Goal: Information Seeking & Learning: Find specific fact

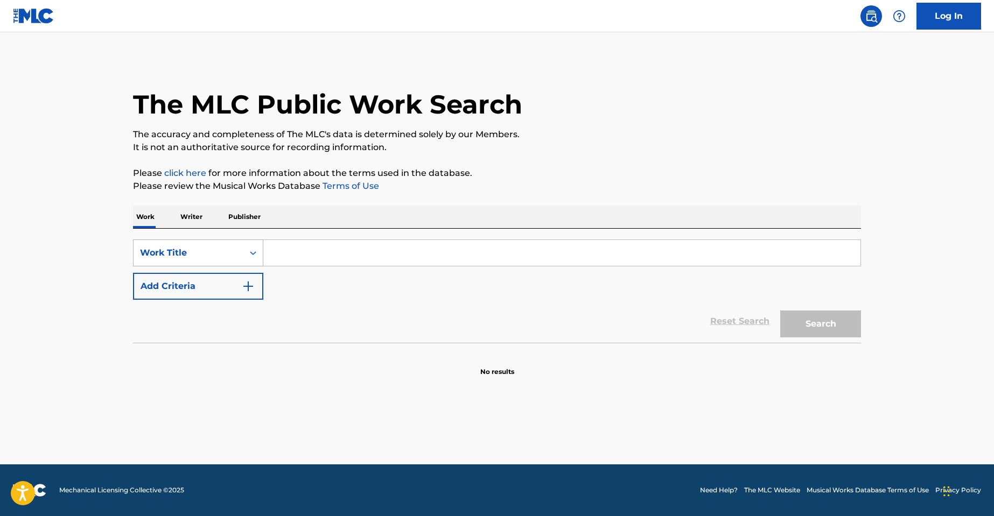
click at [178, 245] on div "Work Title" at bounding box center [188, 253] width 110 height 20
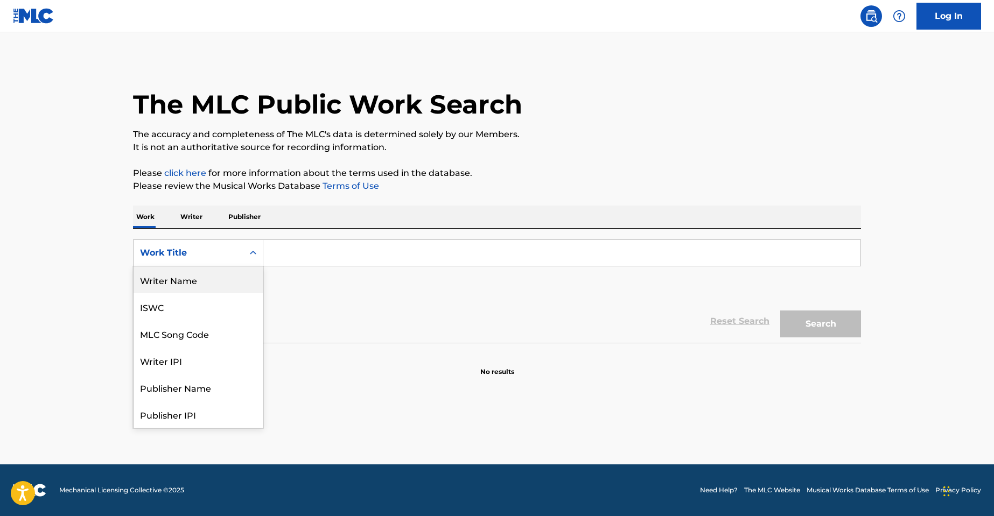
click at [165, 276] on div "Writer Name" at bounding box center [197, 279] width 129 height 27
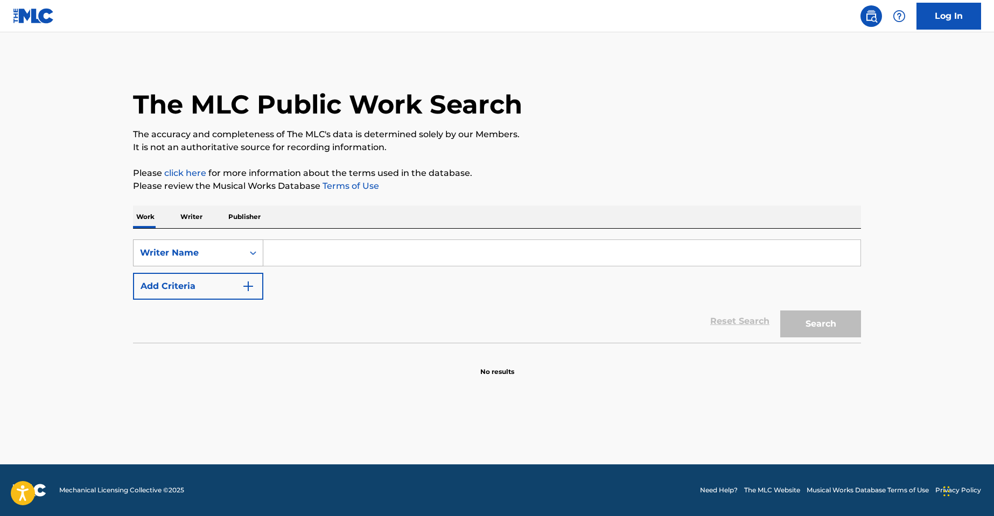
click at [220, 252] on div "Writer Name" at bounding box center [188, 253] width 97 height 13
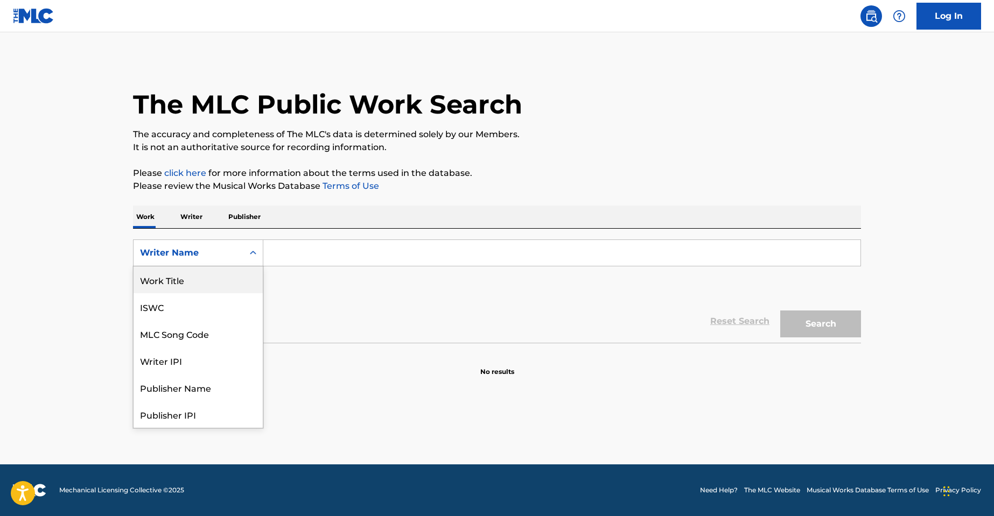
click at [191, 280] on div "Work Title" at bounding box center [197, 279] width 129 height 27
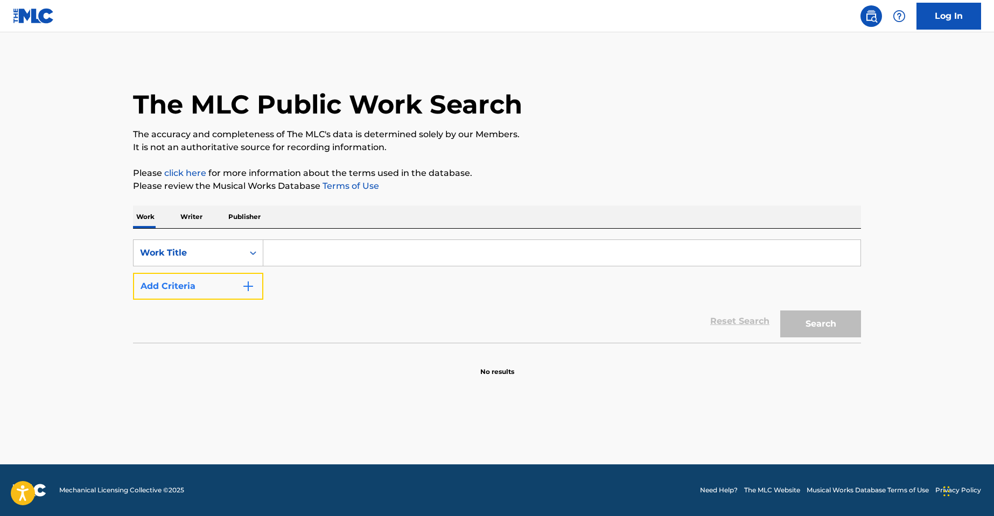
click at [200, 287] on button "Add Criteria" at bounding box center [198, 286] width 130 height 27
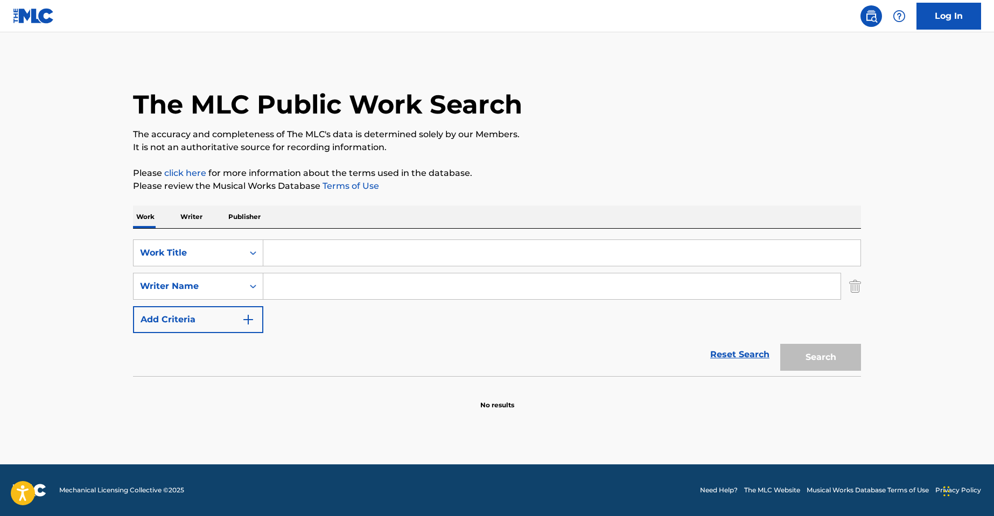
click at [291, 286] on input "Search Form" at bounding box center [551, 286] width 577 height 26
paste input "OH LORD"
type input "OH LORD"
click at [276, 255] on input "Search Form" at bounding box center [561, 253] width 597 height 26
paste input "OH LORD"
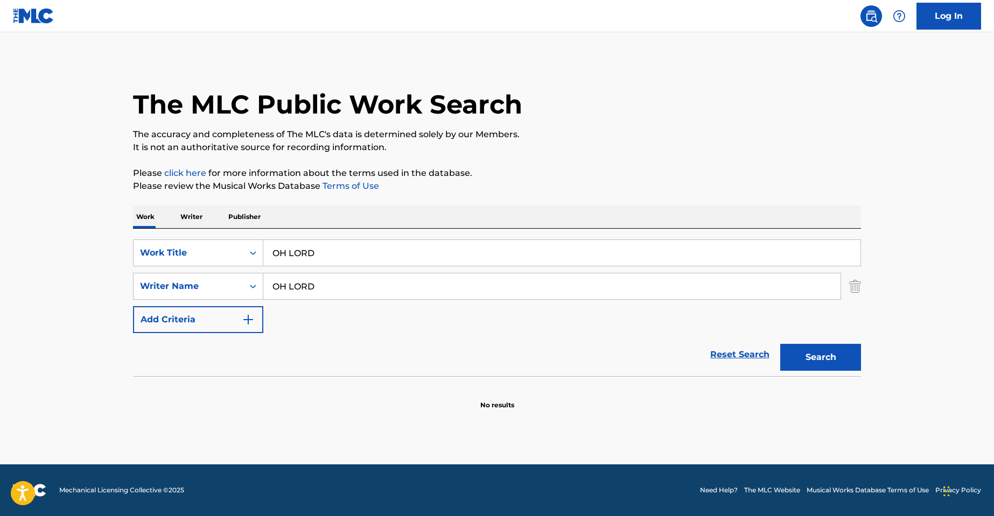
type input "OH LORD"
click at [310, 285] on input "OH LORD" at bounding box center [551, 286] width 577 height 26
type input "cirker"
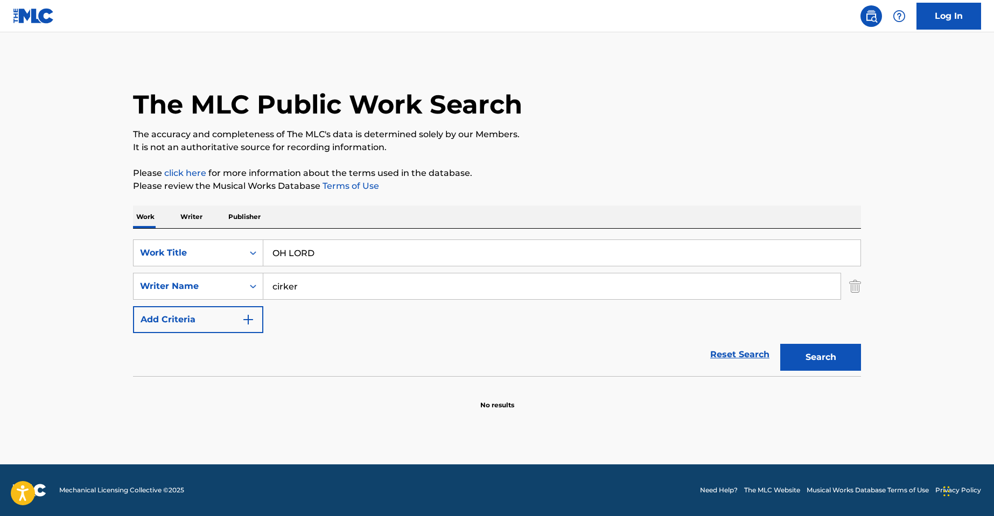
click at [780, 344] on button "Search" at bounding box center [820, 357] width 81 height 27
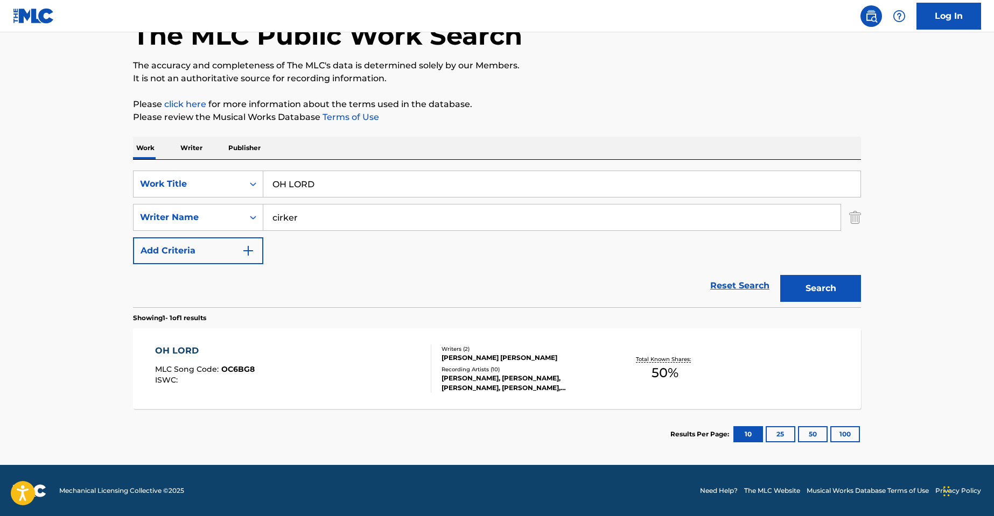
scroll to position [69, 0]
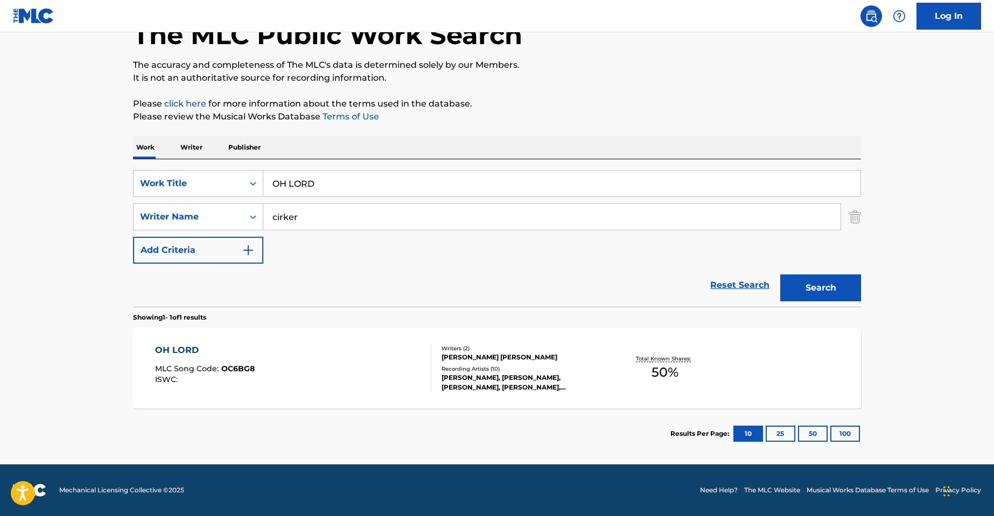
click at [505, 358] on div "[PERSON_NAME] [PERSON_NAME]" at bounding box center [522, 358] width 163 height 10
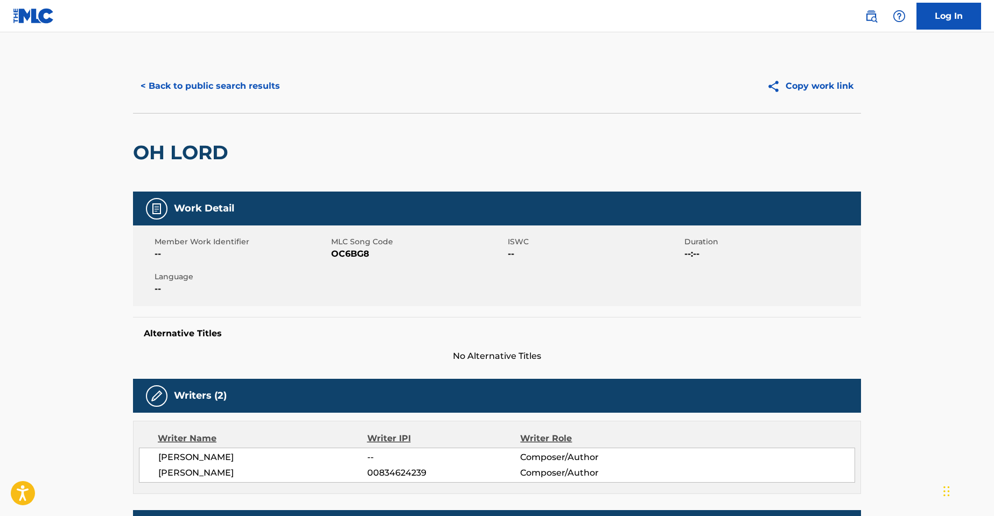
click at [356, 255] on span "OC6BG8" at bounding box center [418, 254] width 174 height 13
copy span "OC6BG8"
click at [180, 93] on button "< Back to public search results" at bounding box center [210, 86] width 154 height 27
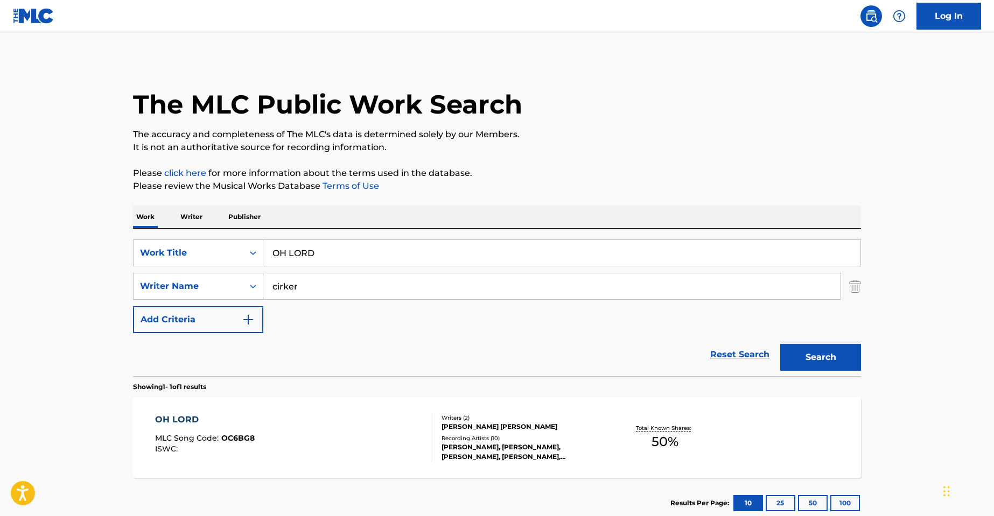
scroll to position [8, 0]
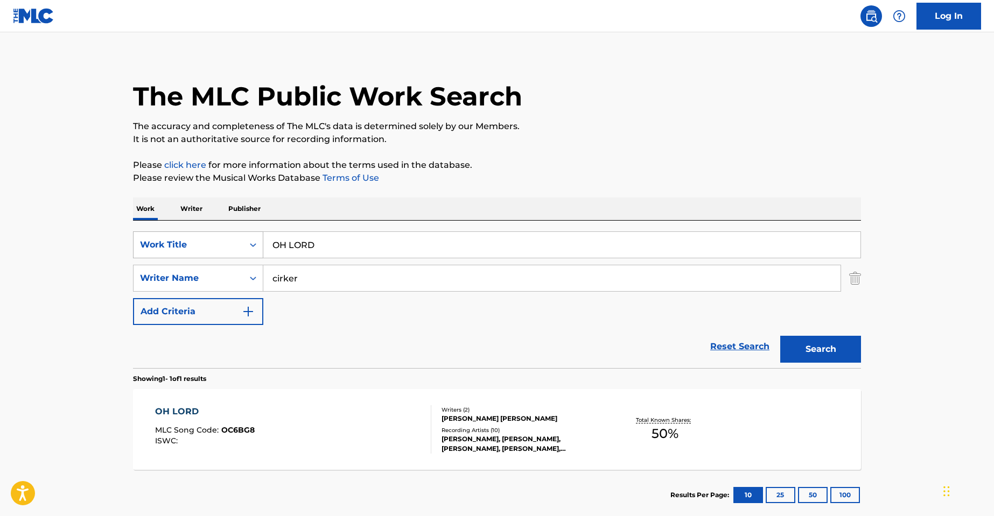
drag, startPoint x: 140, startPoint y: 227, endPoint x: 195, endPoint y: 243, distance: 56.6
click at [23, 216] on main "The MLC Public Work Search The accuracy and completeness of The MLC's data is d…" at bounding box center [497, 275] width 994 height 502
paste input "Forchhammer"
type input "Forchhammer"
drag, startPoint x: 300, startPoint y: 276, endPoint x: 148, endPoint y: 254, distance: 153.3
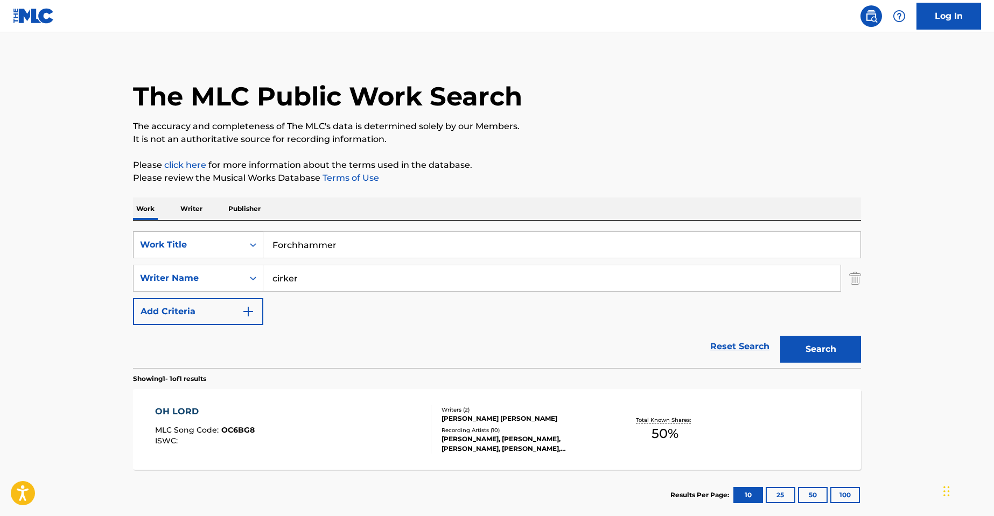
click at [115, 264] on main "The MLC Public Work Search The accuracy and completeness of The MLC's data is d…" at bounding box center [497, 275] width 994 height 502
paste input "Forchhamm"
type input "Forchhammer"
drag, startPoint x: 300, startPoint y: 244, endPoint x: 1, endPoint y: 223, distance: 300.1
click at [22, 226] on main "The MLC Public Work Search The accuracy and completeness of The MLC's data is d…" at bounding box center [497, 275] width 994 height 502
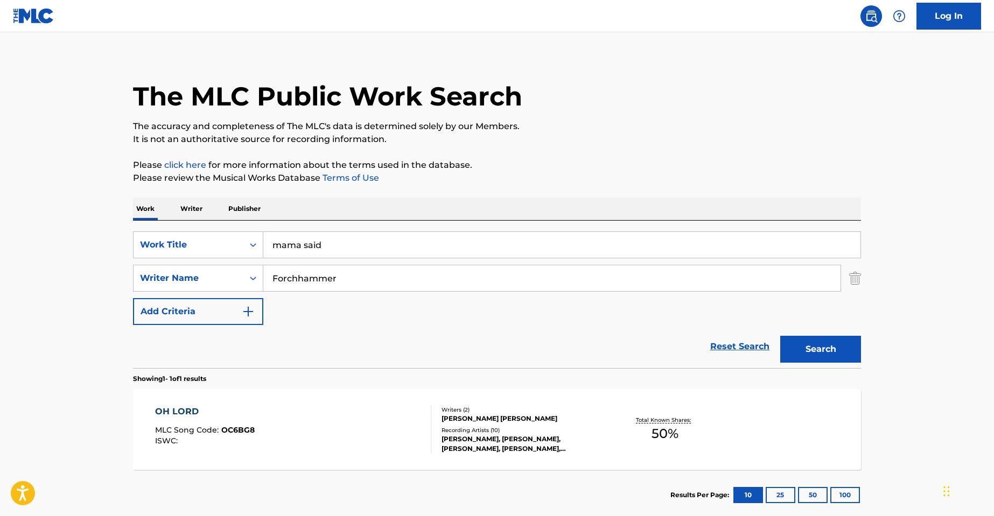
type input "mama said"
click at [780, 336] on button "Search" at bounding box center [820, 349] width 81 height 27
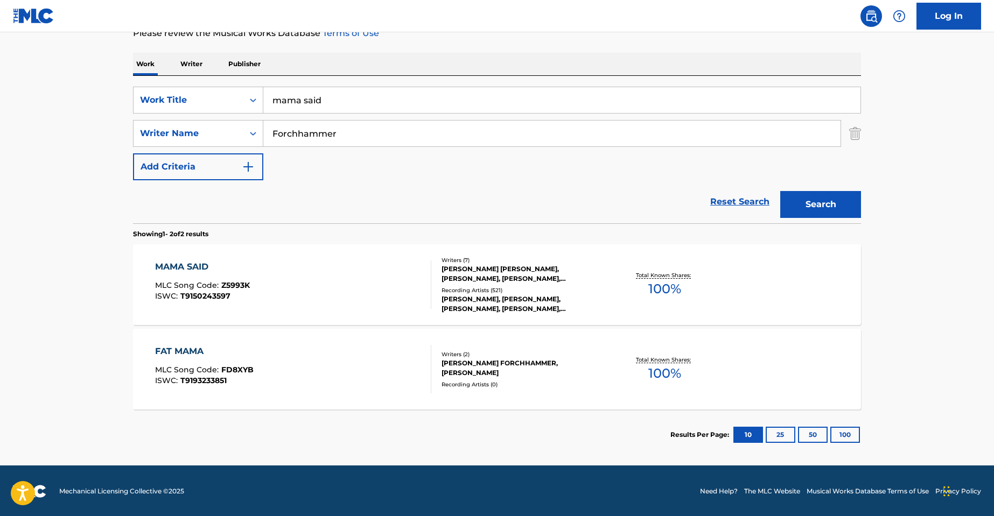
scroll to position [154, 0]
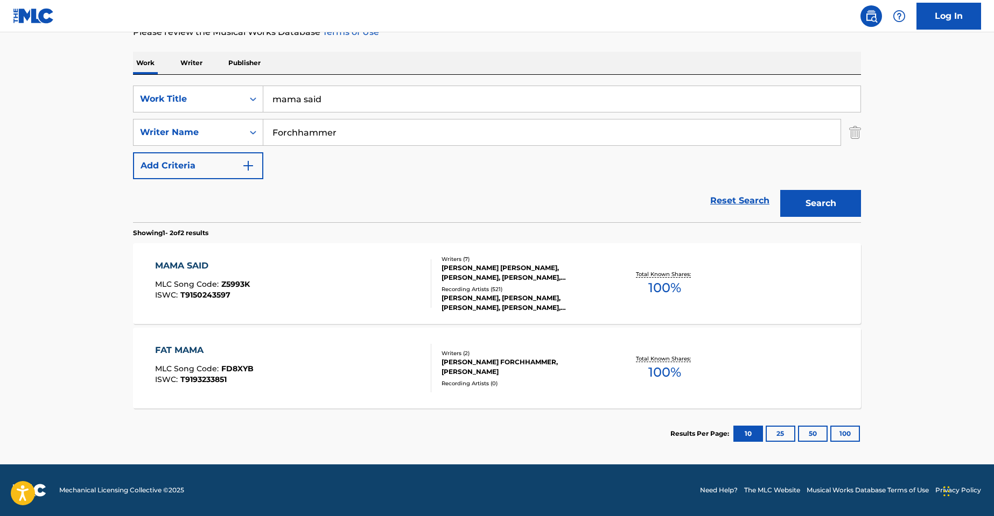
click at [462, 311] on div "[PERSON_NAME], [PERSON_NAME], [PERSON_NAME], [PERSON_NAME], [PERSON_NAME]" at bounding box center [522, 302] width 163 height 19
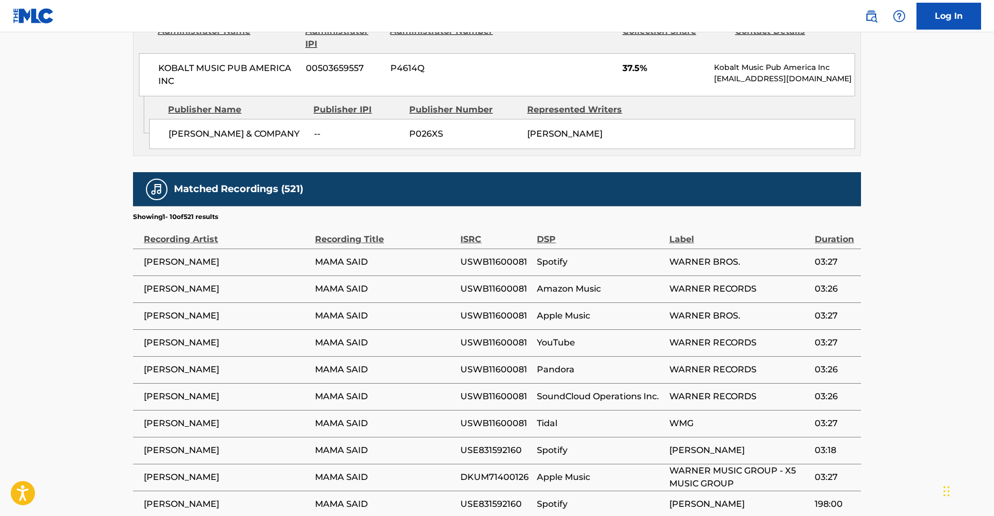
scroll to position [1346, 0]
